Goal: Find specific page/section: Find specific page/section

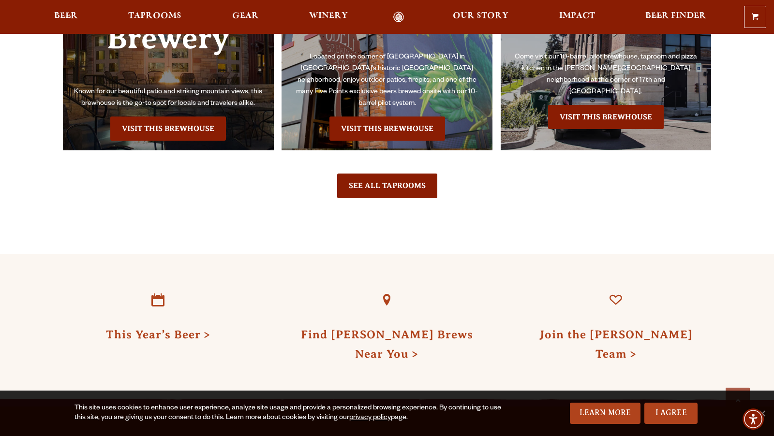
scroll to position [2762, 0]
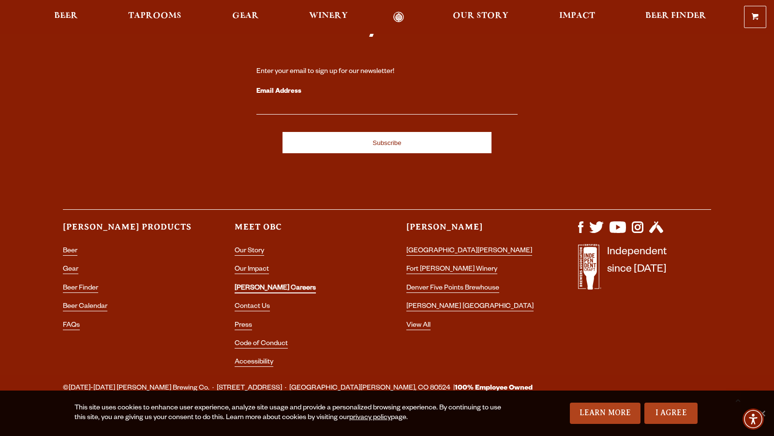
click at [253, 285] on link "[PERSON_NAME] Careers" at bounding box center [275, 289] width 81 height 9
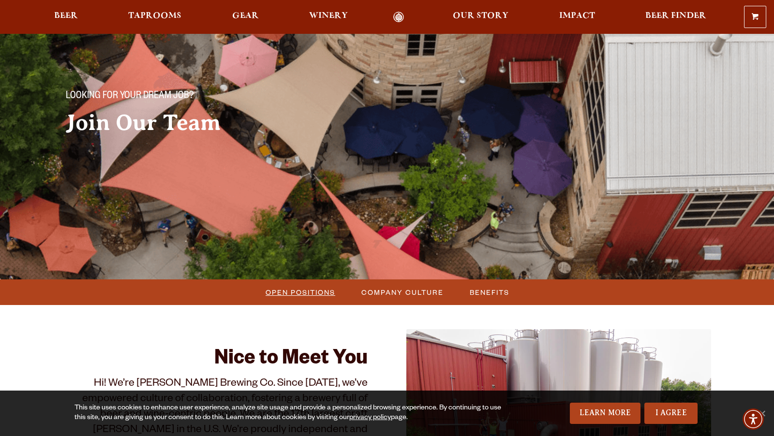
click at [319, 295] on span "Open Positions" at bounding box center [301, 292] width 70 height 14
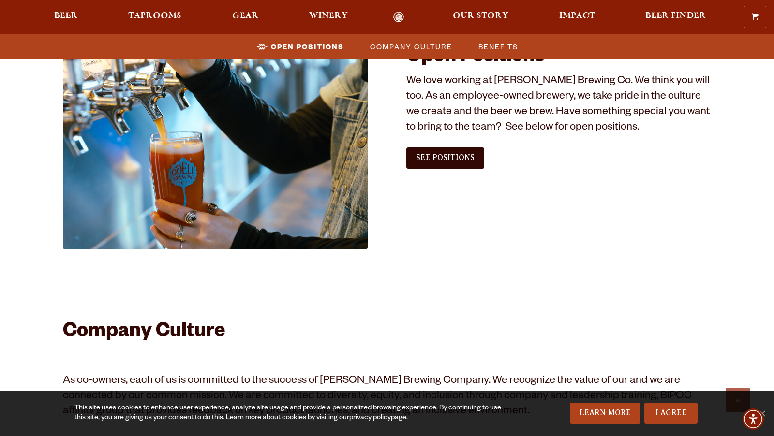
scroll to position [588, 0]
click at [445, 156] on span "See Positions" at bounding box center [445, 157] width 59 height 9
